Goal: Transaction & Acquisition: Purchase product/service

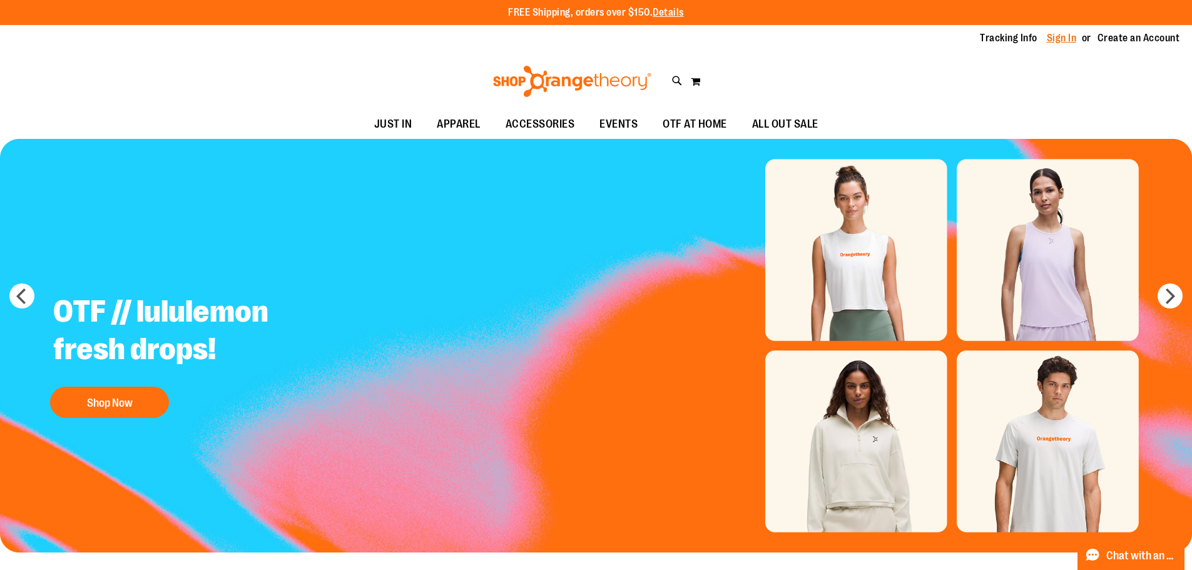
click at [1059, 38] on link "Sign In" at bounding box center [1061, 38] width 30 height 14
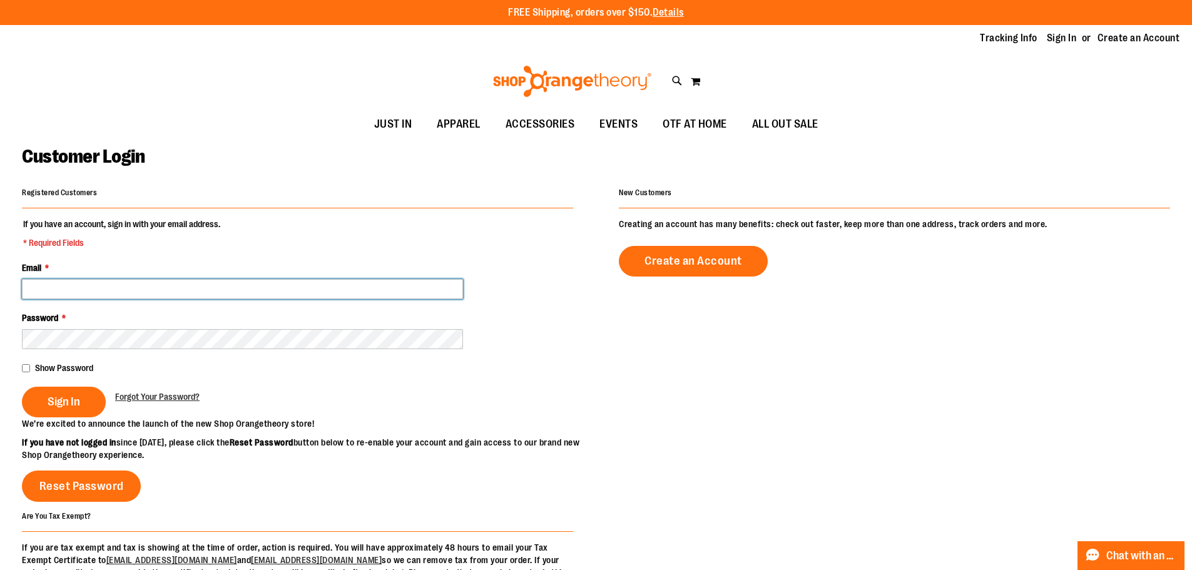
click at [119, 294] on input "Email *" at bounding box center [242, 289] width 441 height 20
type input "**********"
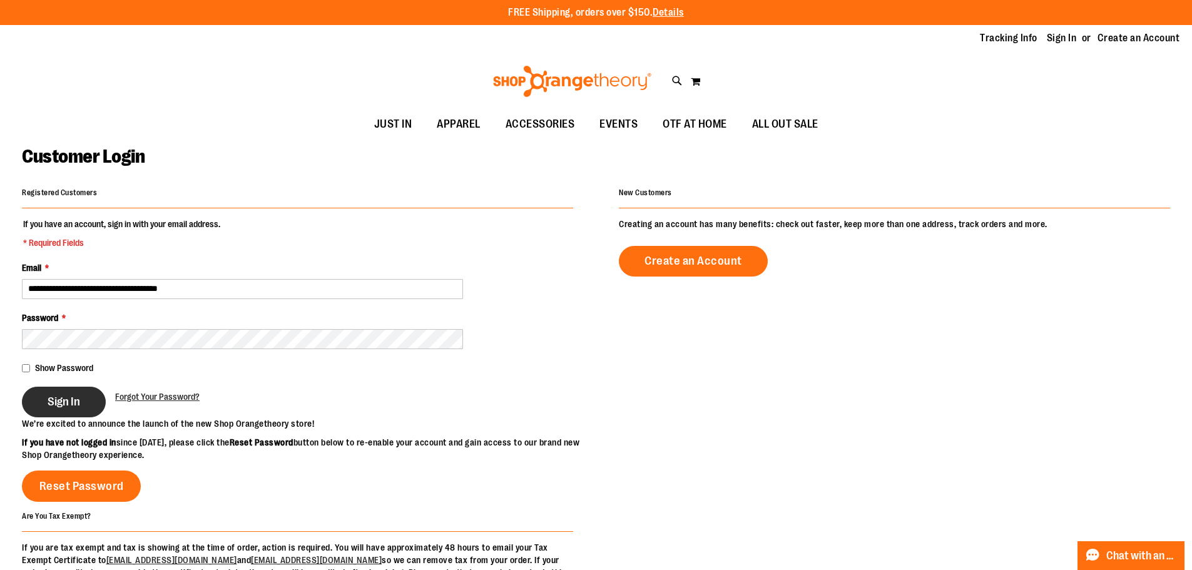
click at [54, 393] on button "Sign In" at bounding box center [64, 402] width 84 height 31
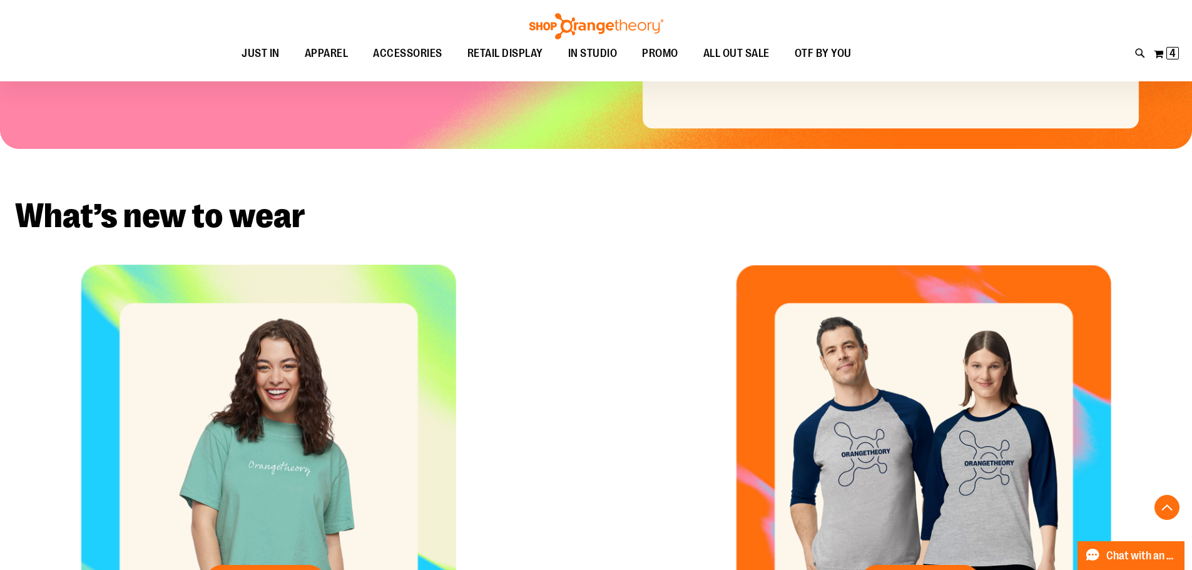
scroll to position [62, 0]
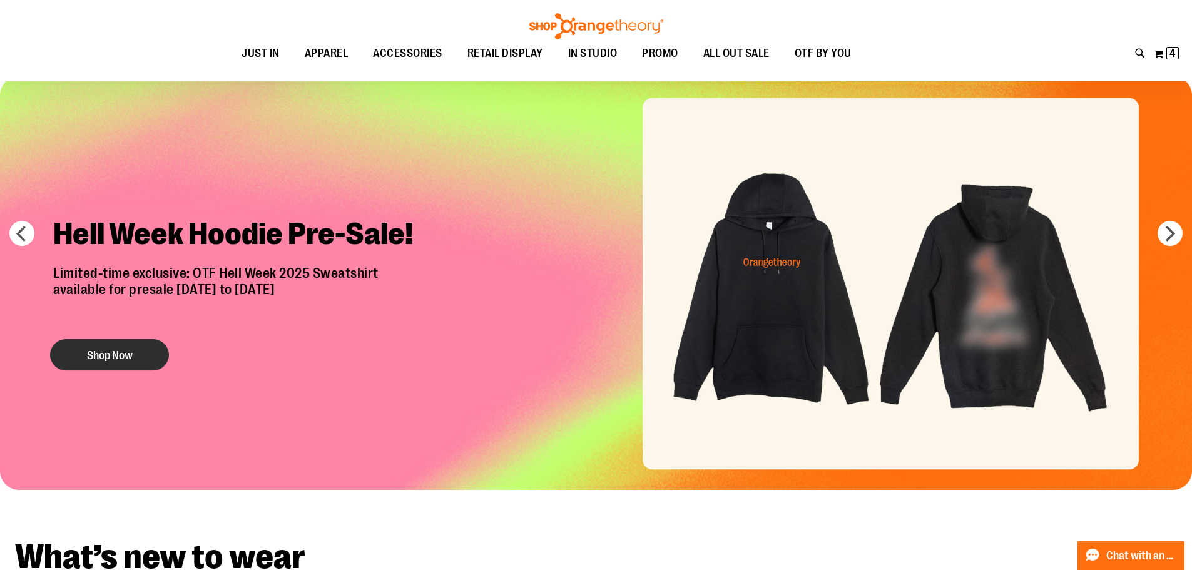
click at [131, 353] on button "Shop Now" at bounding box center [109, 354] width 119 height 31
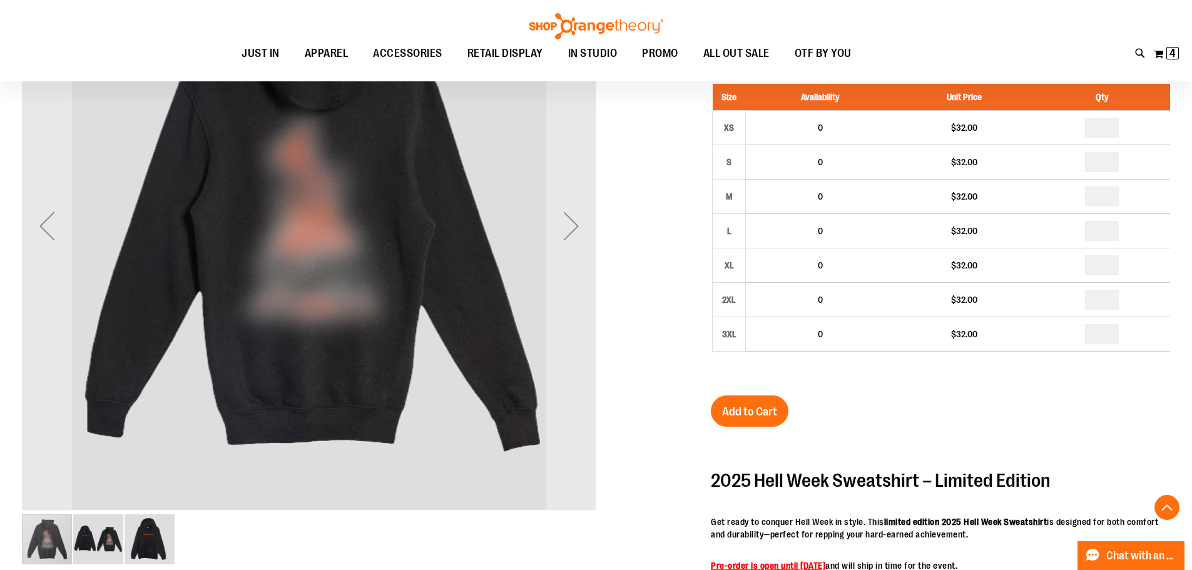
scroll to position [250, 0]
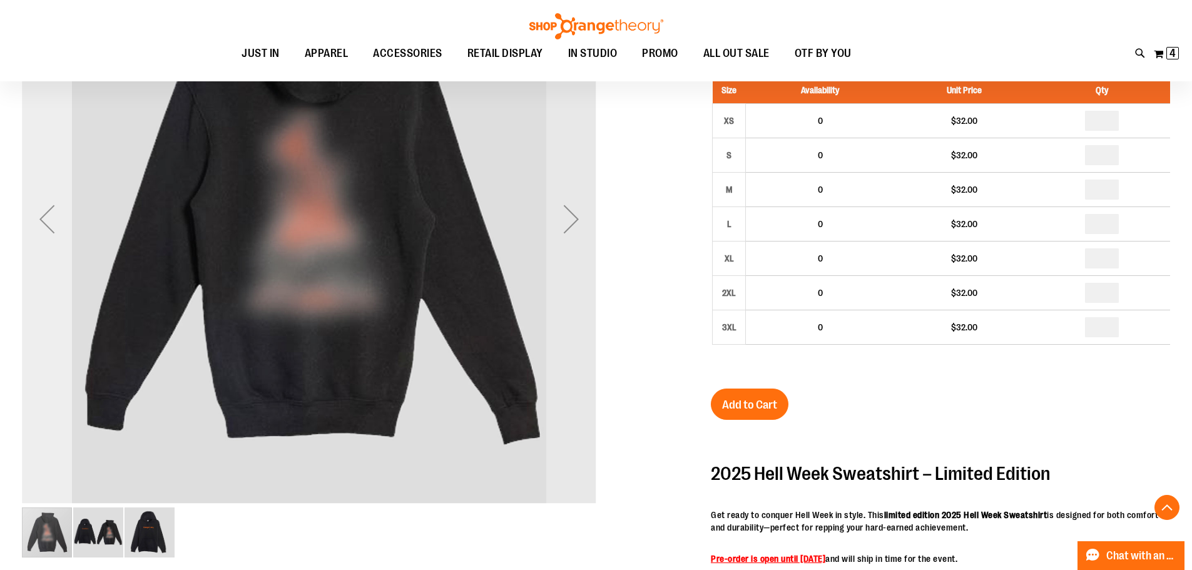
click at [44, 237] on div "Previous" at bounding box center [47, 219] width 50 height 50
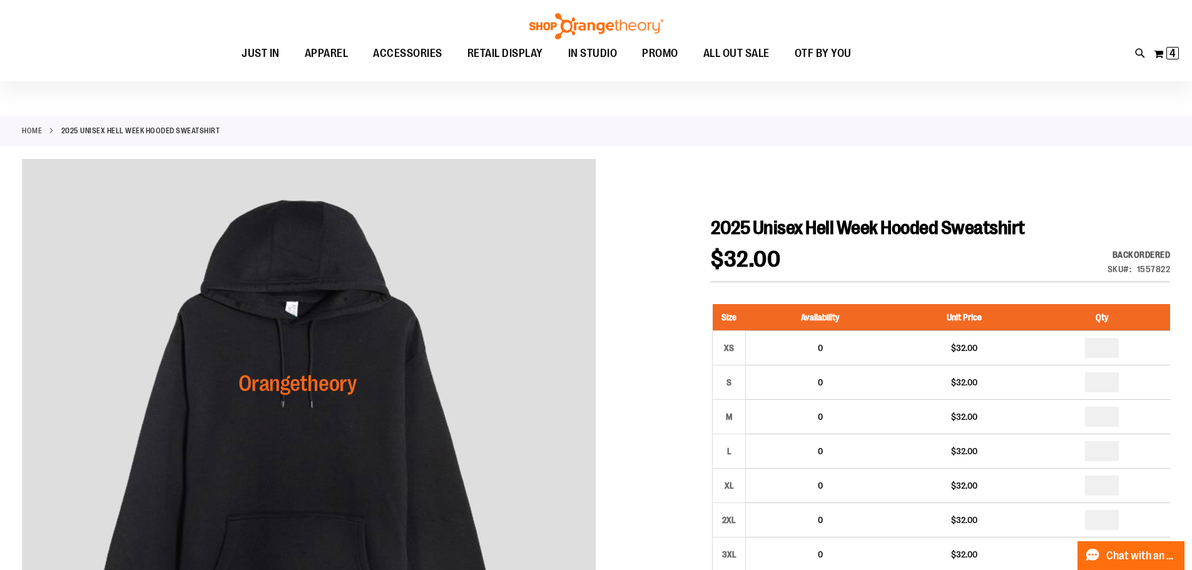
scroll to position [0, 0]
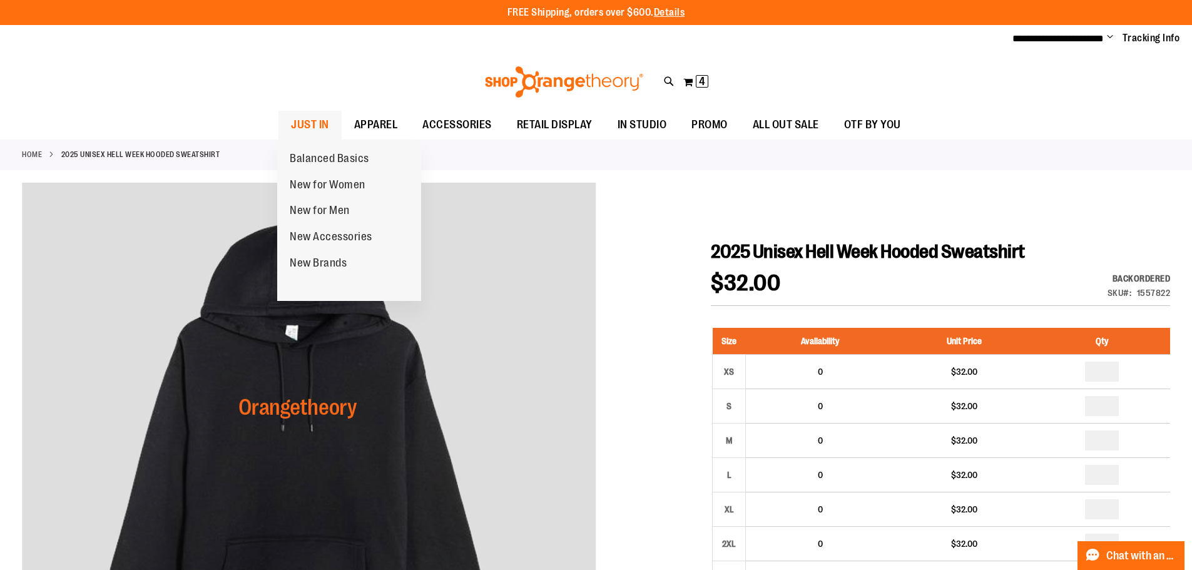
click at [323, 121] on span "JUST IN" at bounding box center [310, 125] width 38 height 28
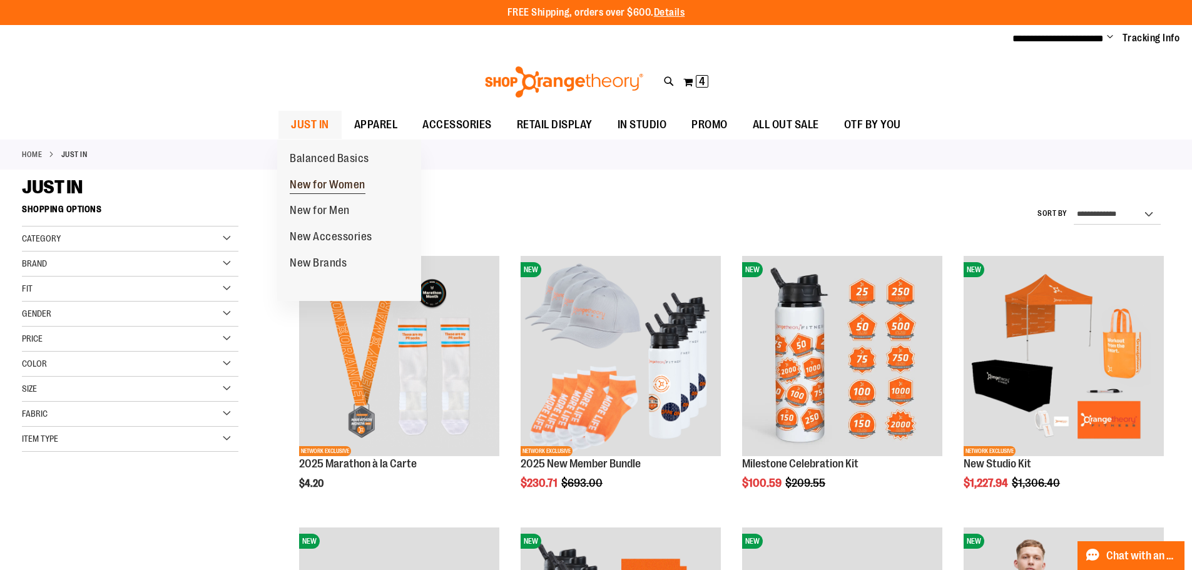
click at [332, 189] on span "New for Women" at bounding box center [328, 186] width 76 height 16
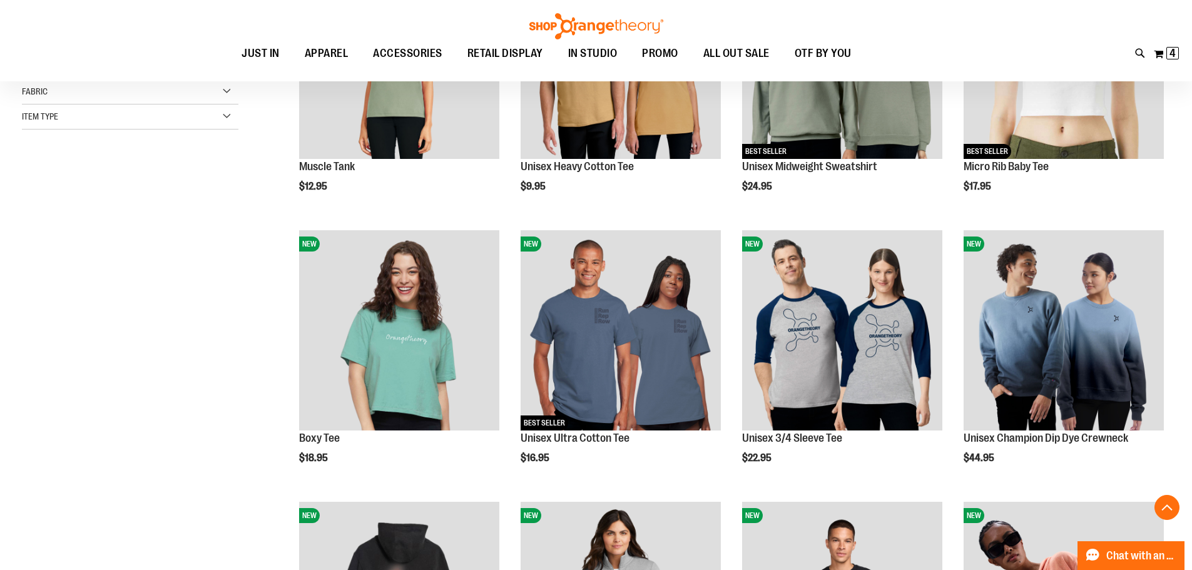
scroll to position [500, 0]
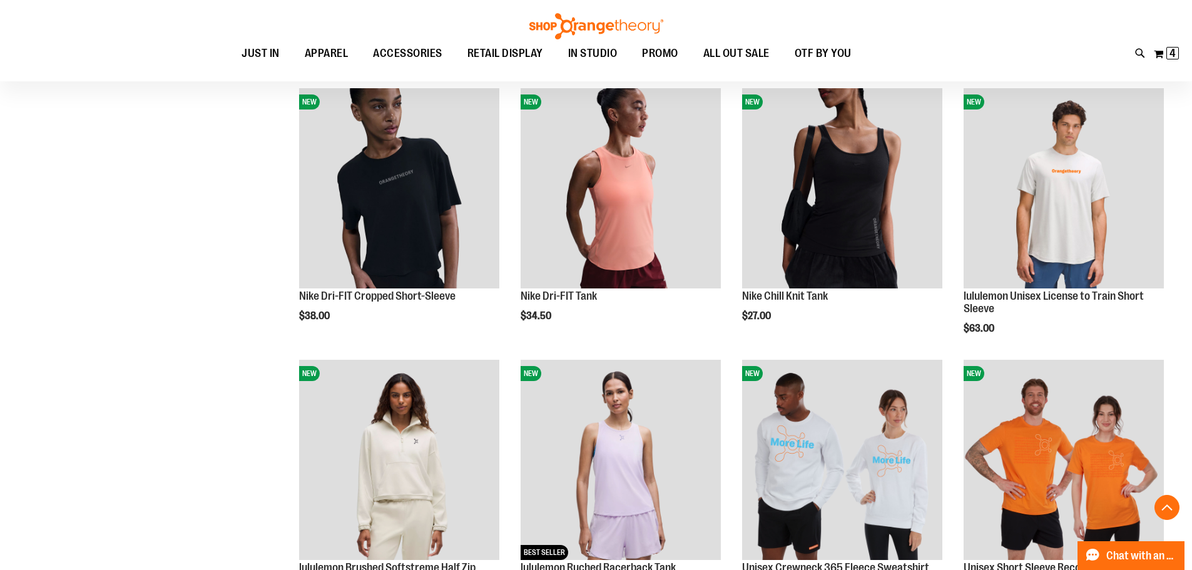
scroll to position [1063, 0]
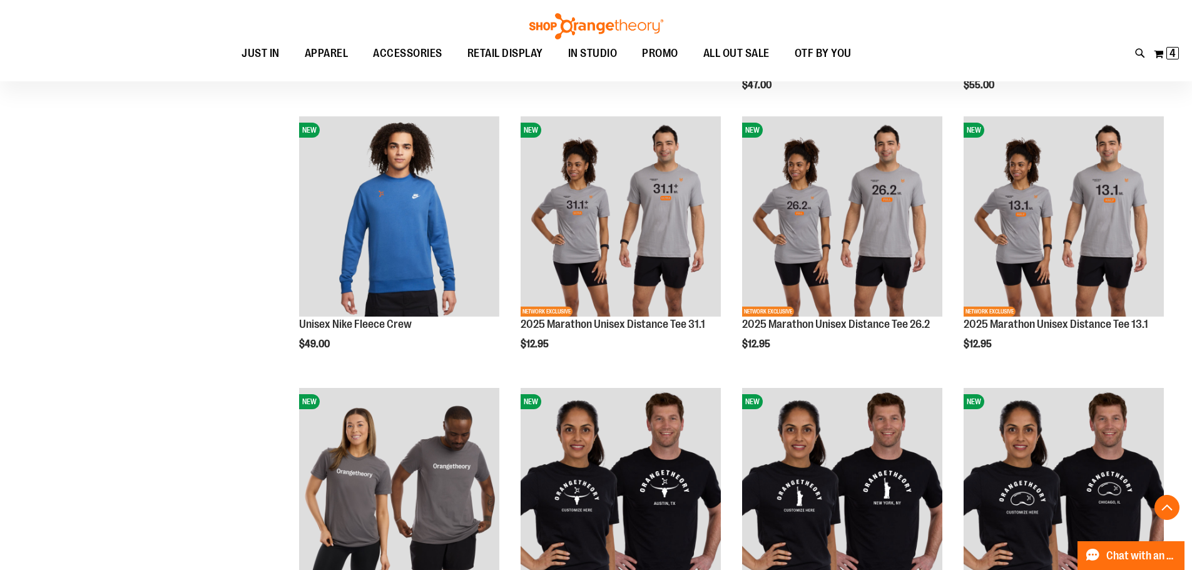
scroll to position [2063, 0]
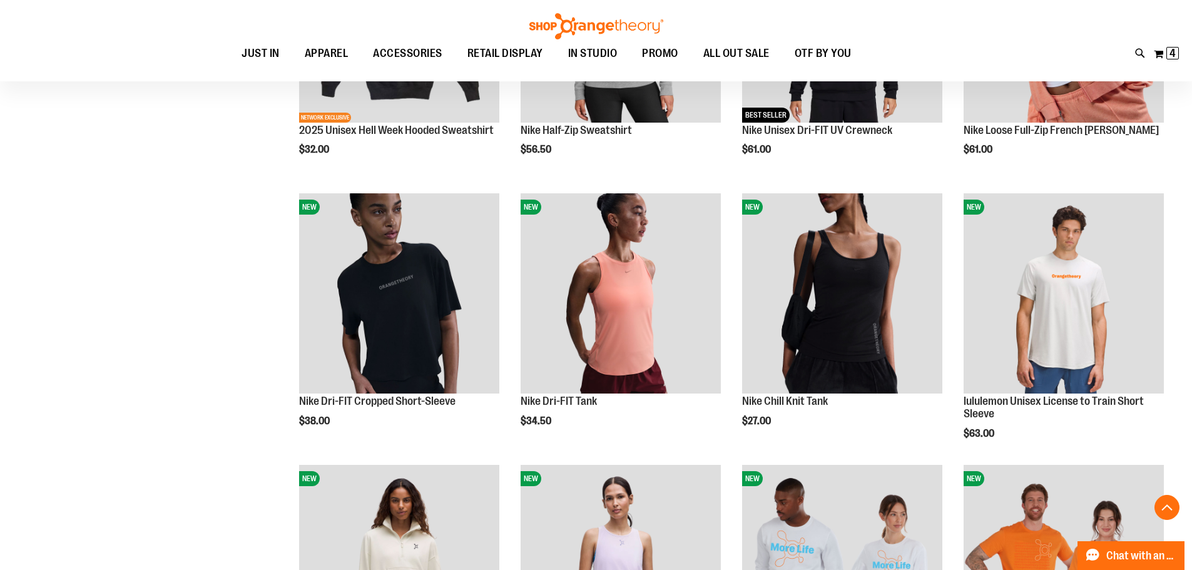
scroll to position [437, 0]
